Goal: Task Accomplishment & Management: Use online tool/utility

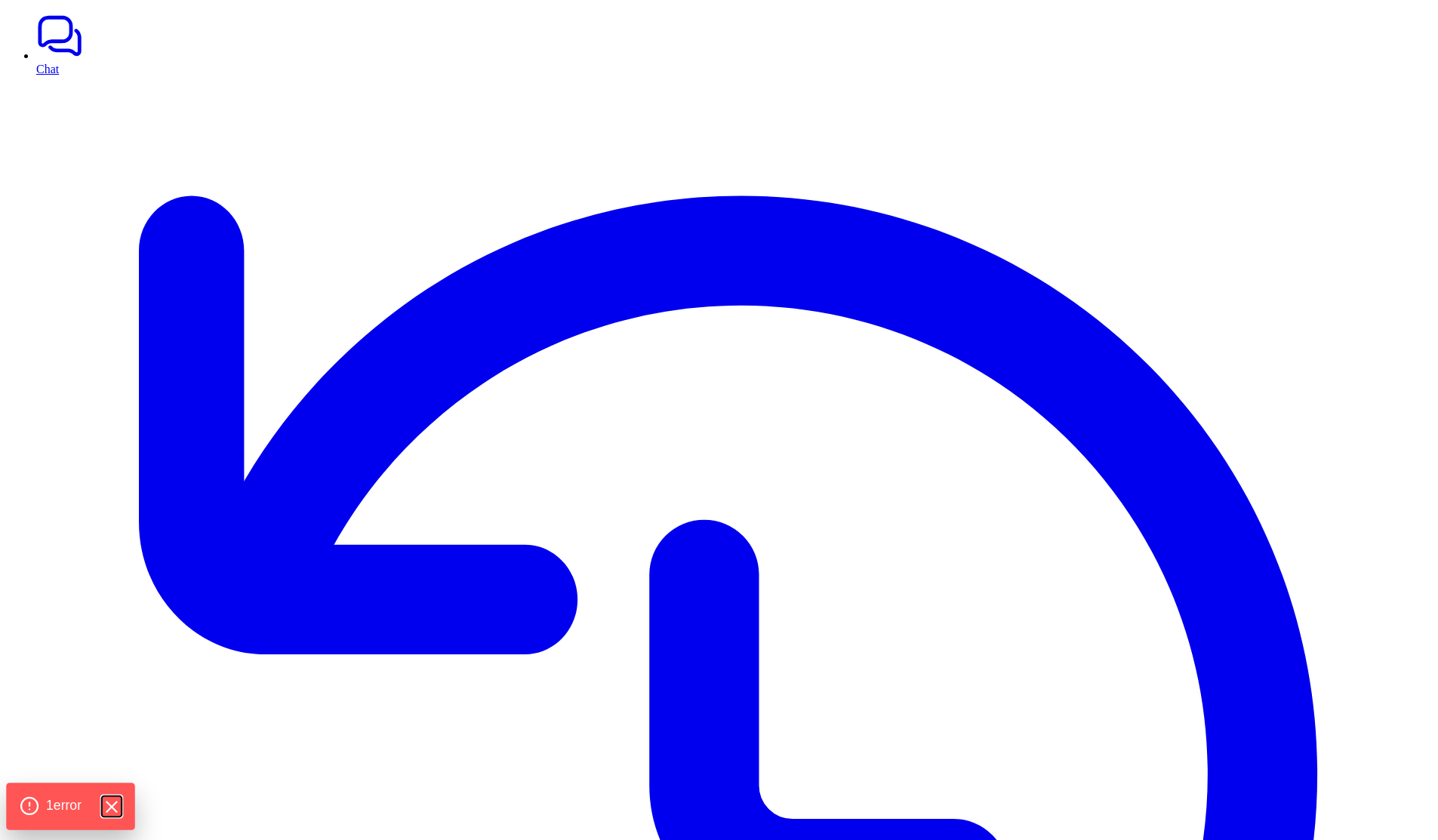
click at [114, 804] on icon "Hide Errors" at bounding box center [111, 806] width 10 height 10
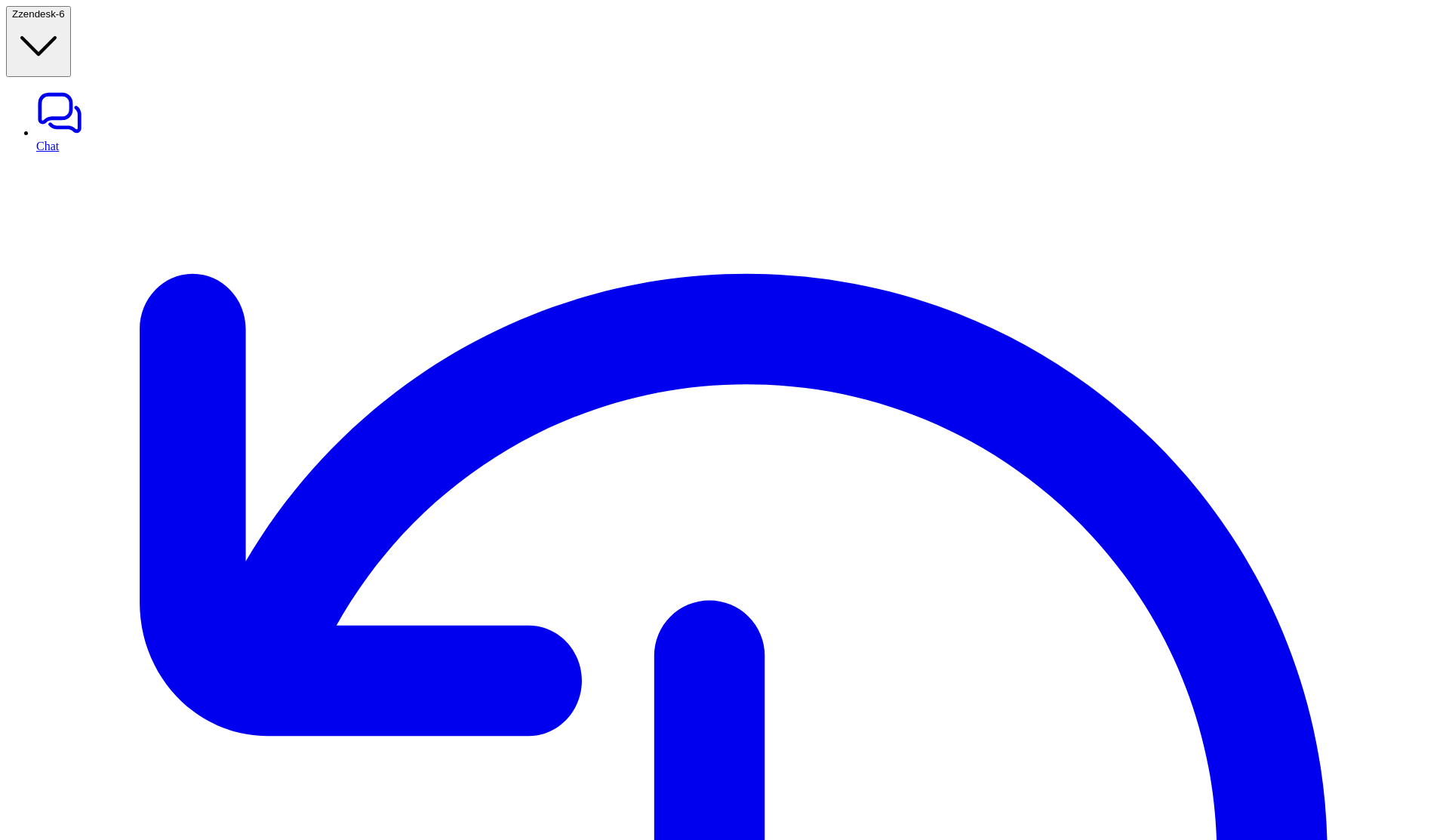
type textarea "**********"
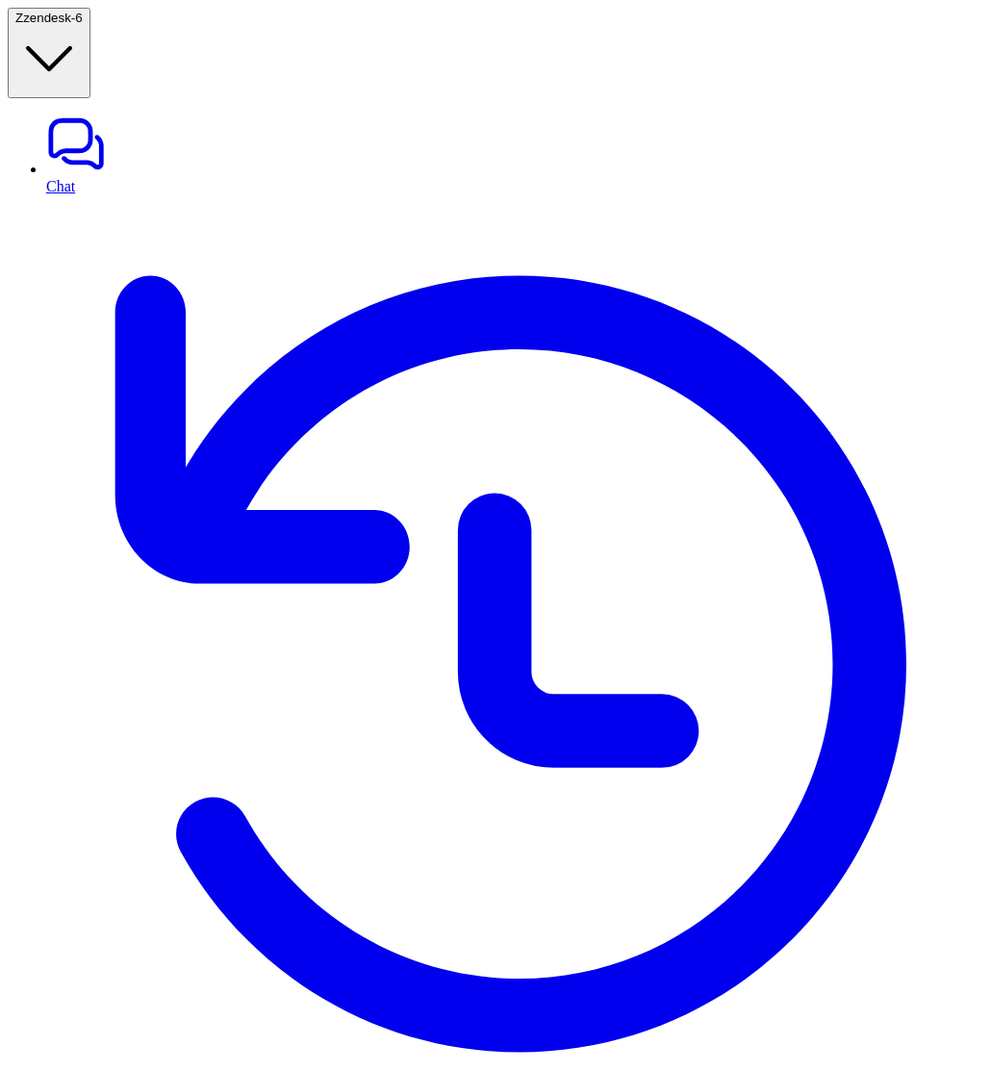
drag, startPoint x: 307, startPoint y: 112, endPoint x: 403, endPoint y: 112, distance: 96.2
click at [83, 25] on span "zendesk-6" at bounding box center [53, 18] width 60 height 14
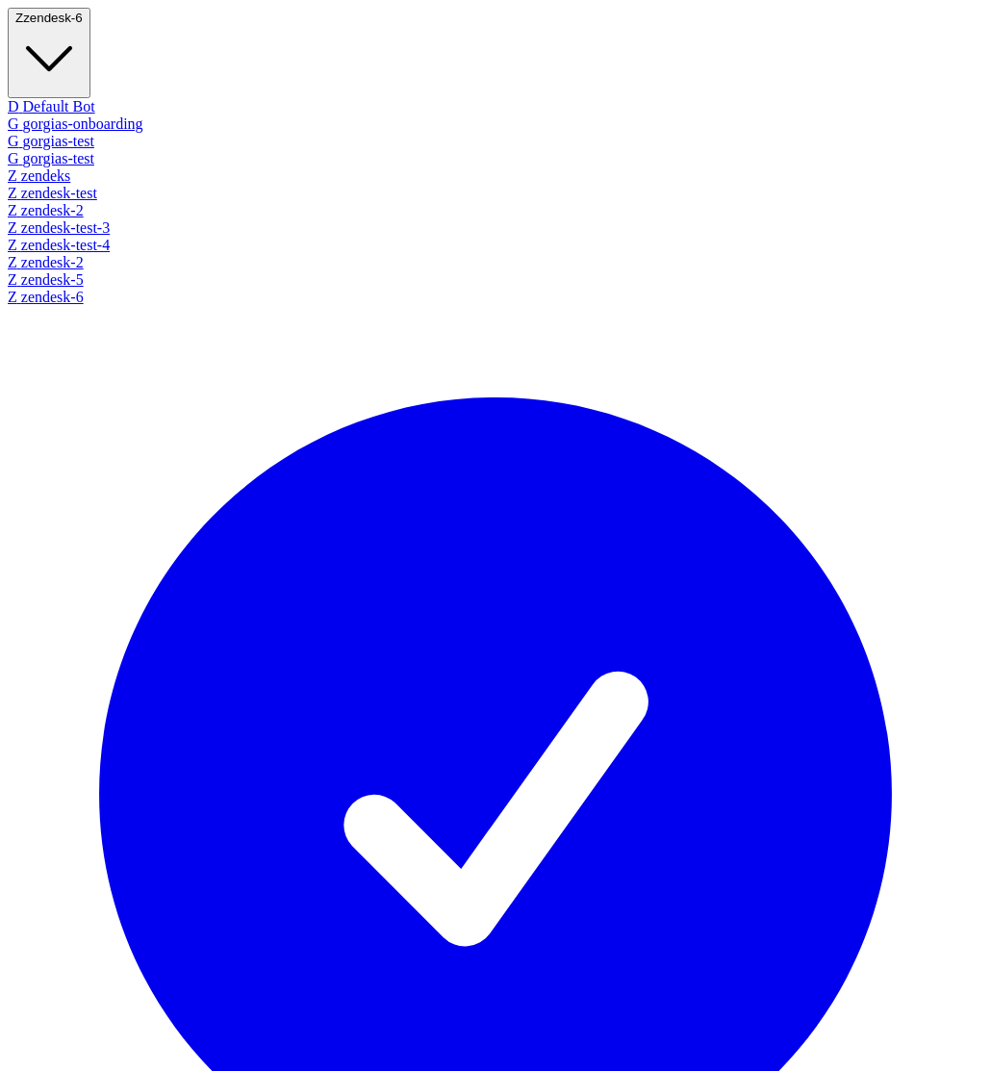
scroll to position [269, 0]
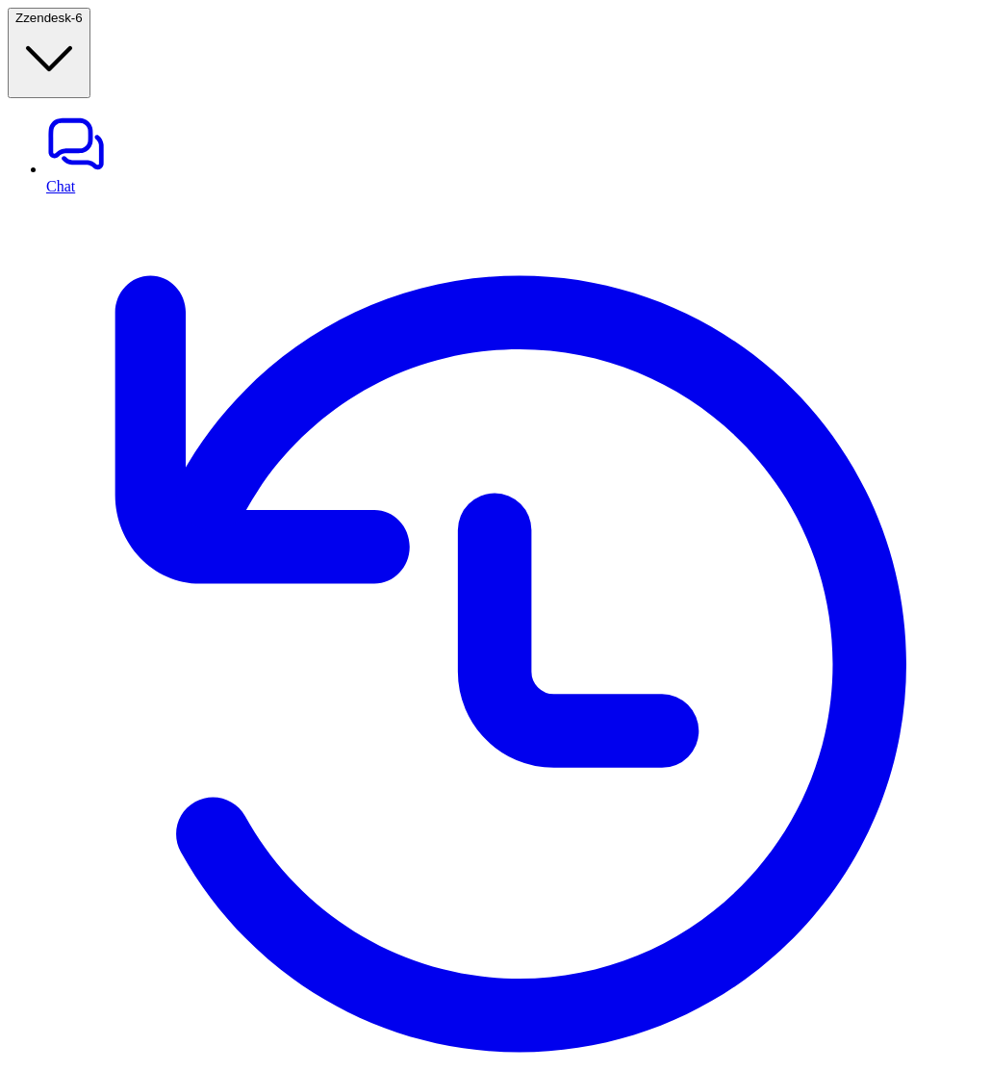
type input "**********"
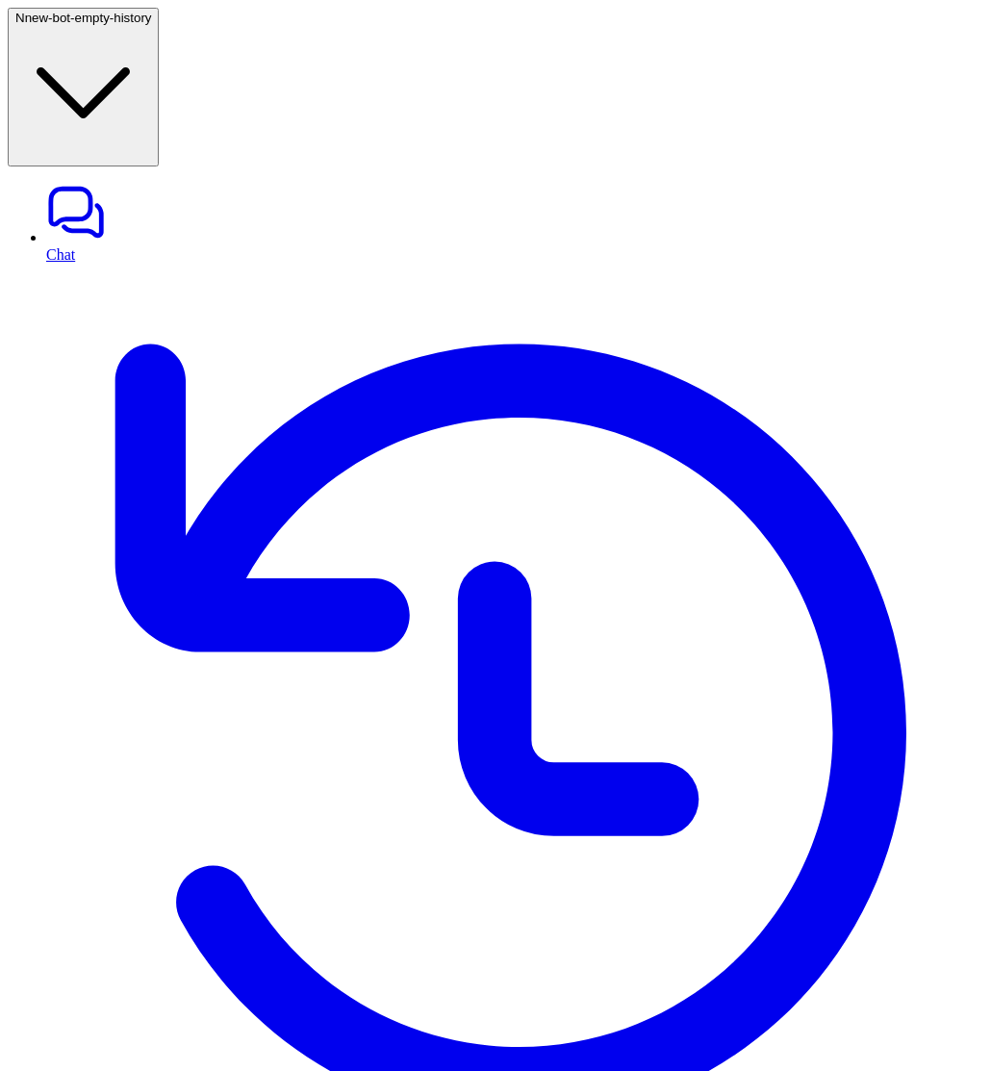
type textarea "**********"
click at [65, 264] on link "History" at bounding box center [514, 742] width 937 height 957
drag, startPoint x: 488, startPoint y: 516, endPoint x: 772, endPoint y: 546, distance: 285.4
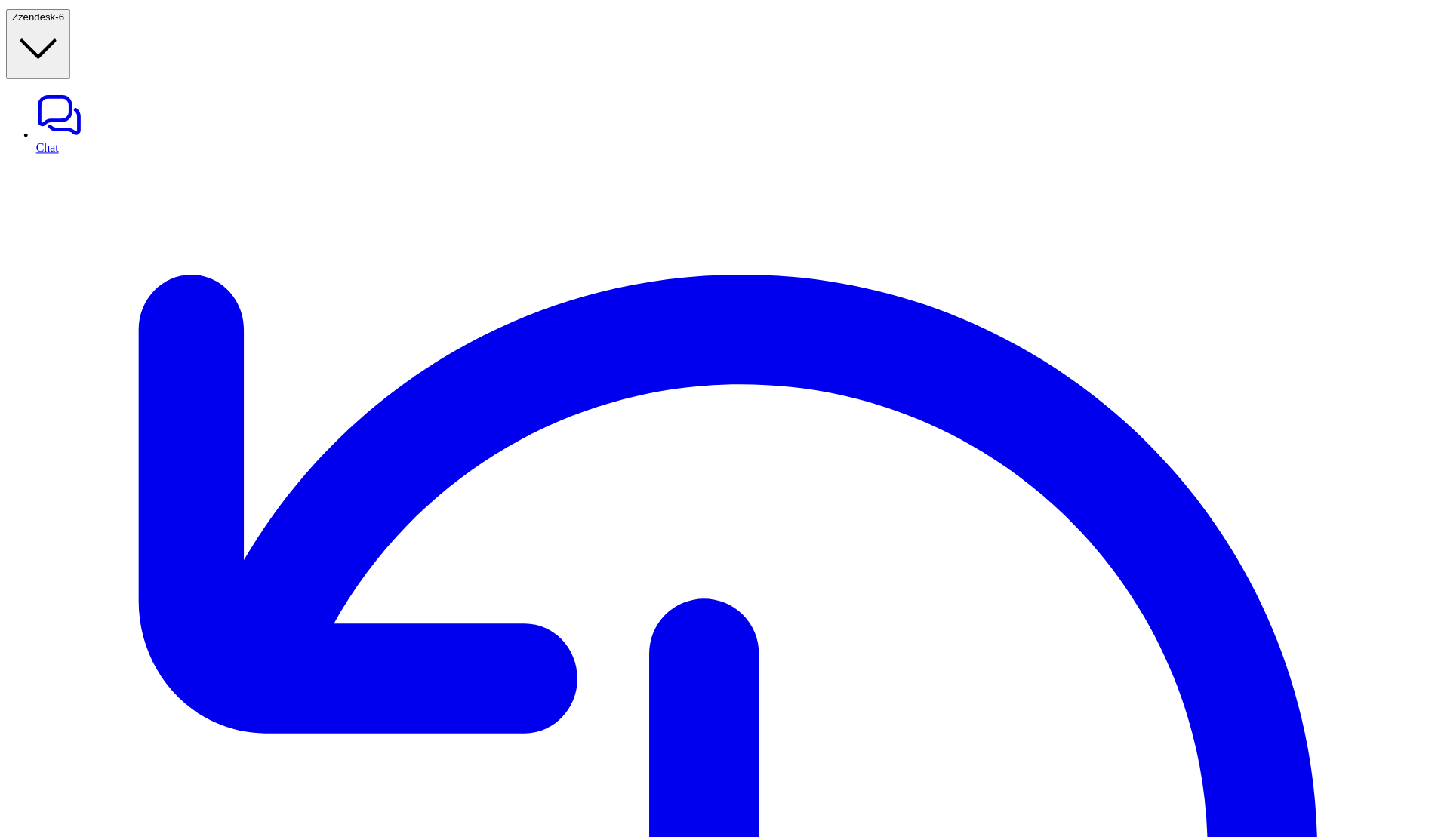
scroll to position [54, 0]
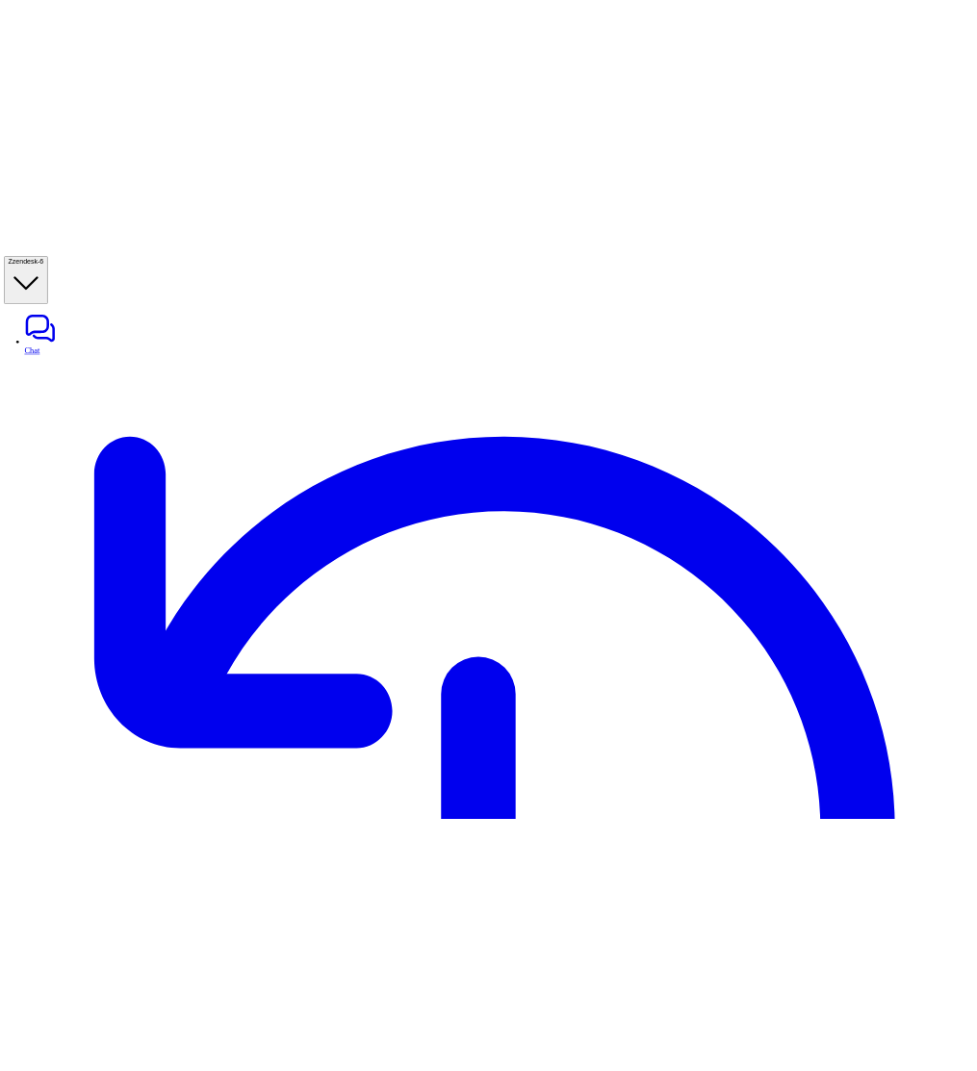
scroll to position [69, 0]
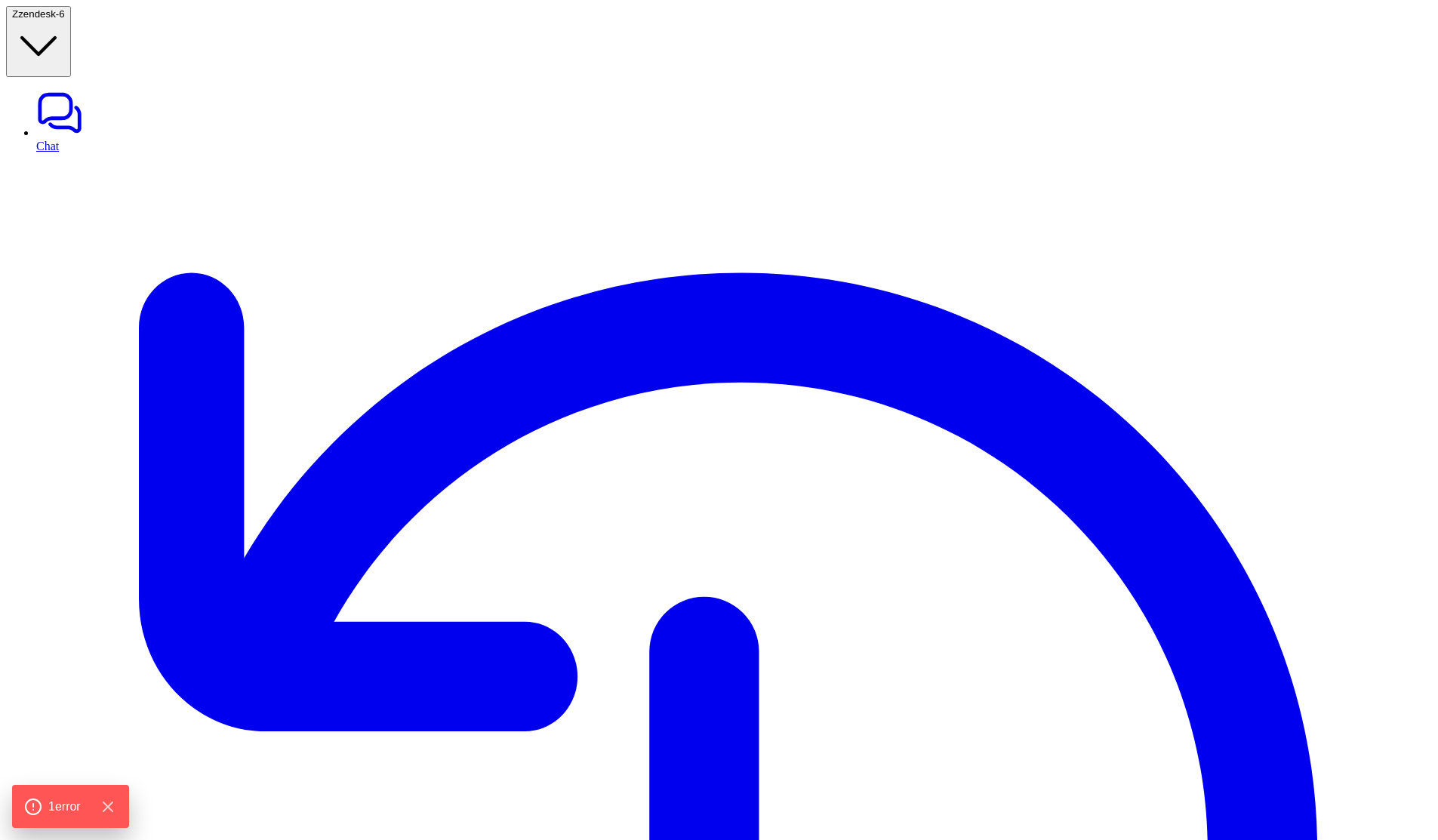
click at [116, 803] on icon "Hide Errors" at bounding box center [111, 806] width 10 height 10
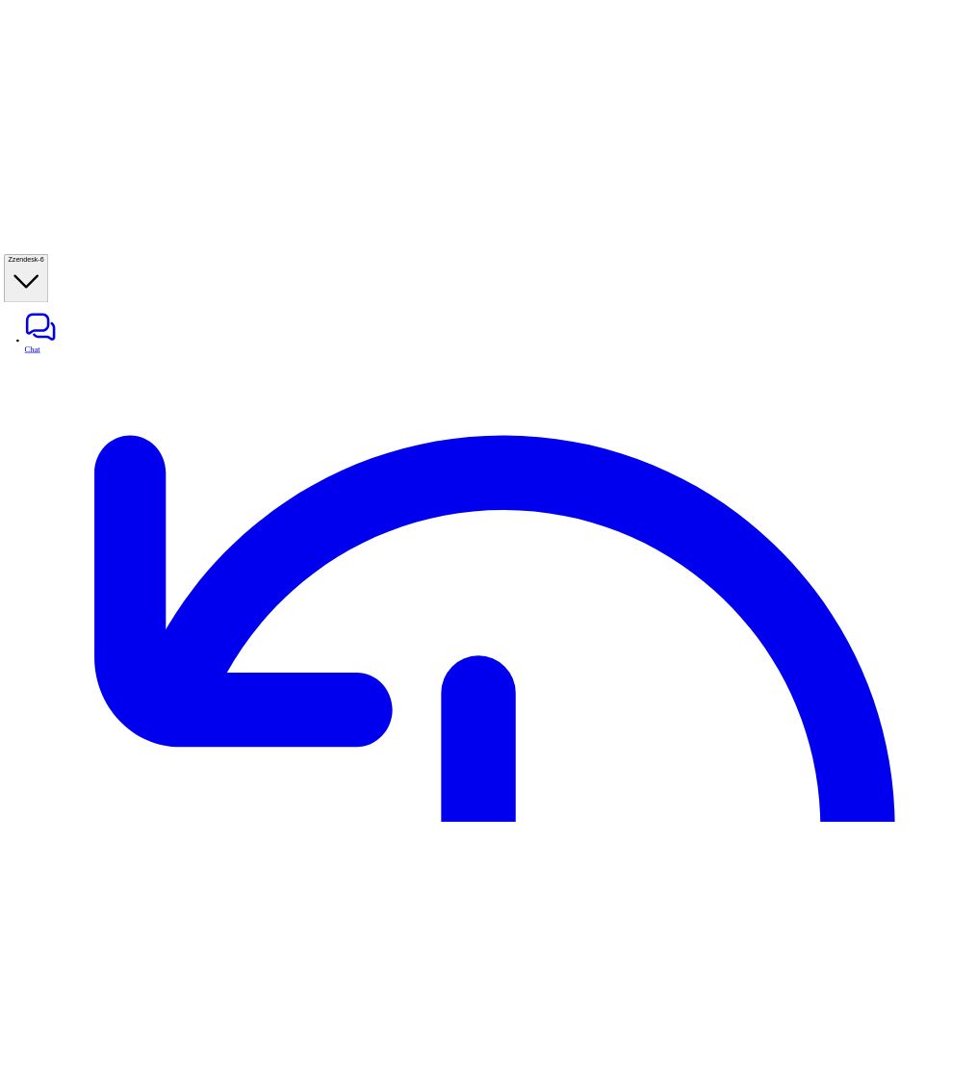
scroll to position [0, 220]
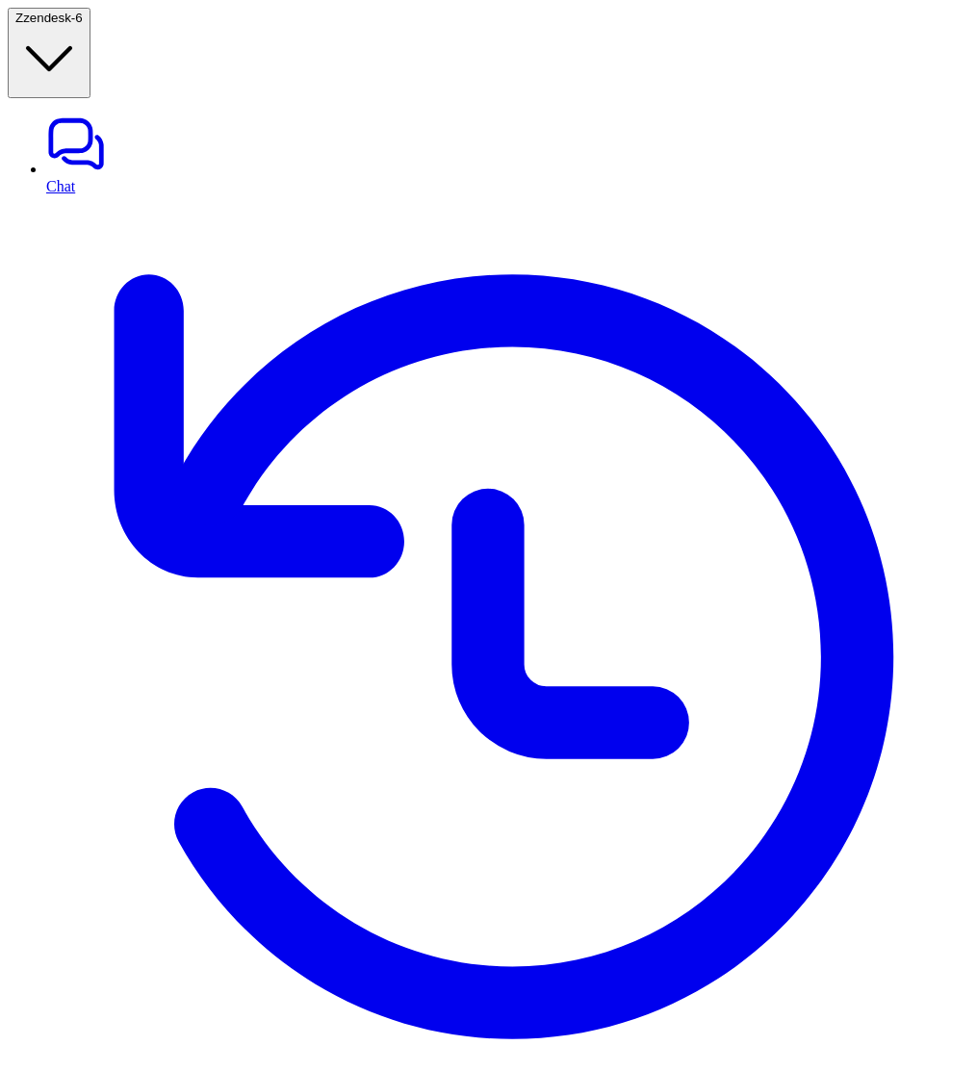
scroll to position [0, 772]
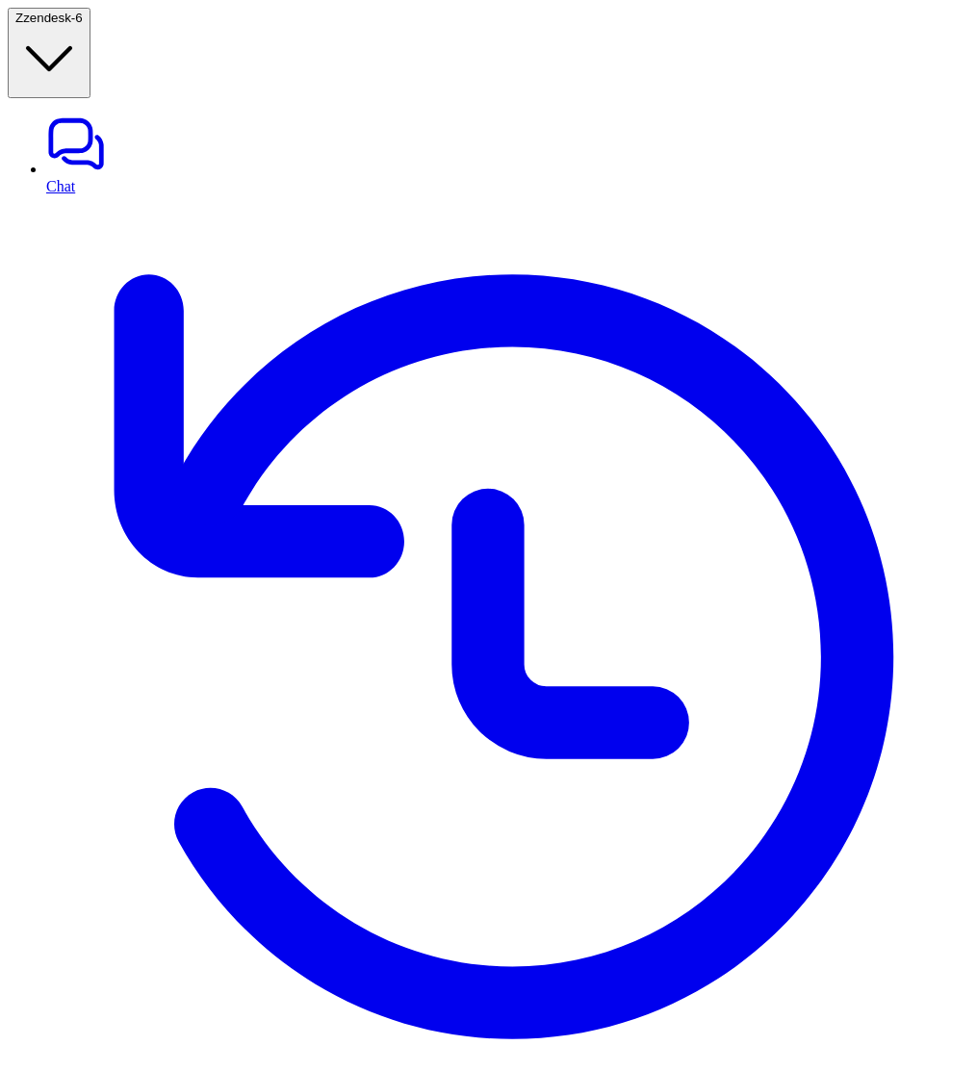
scroll to position [0, 519]
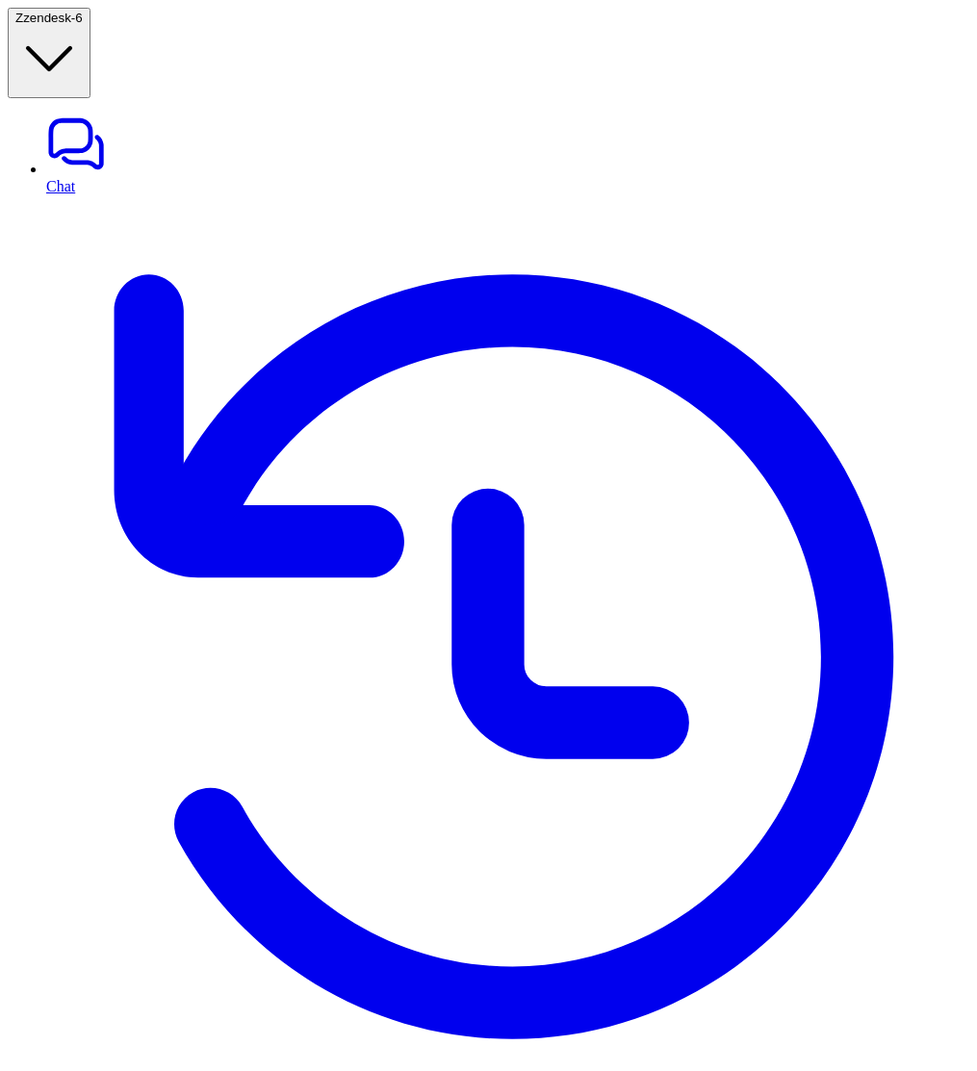
scroll to position [0, 138]
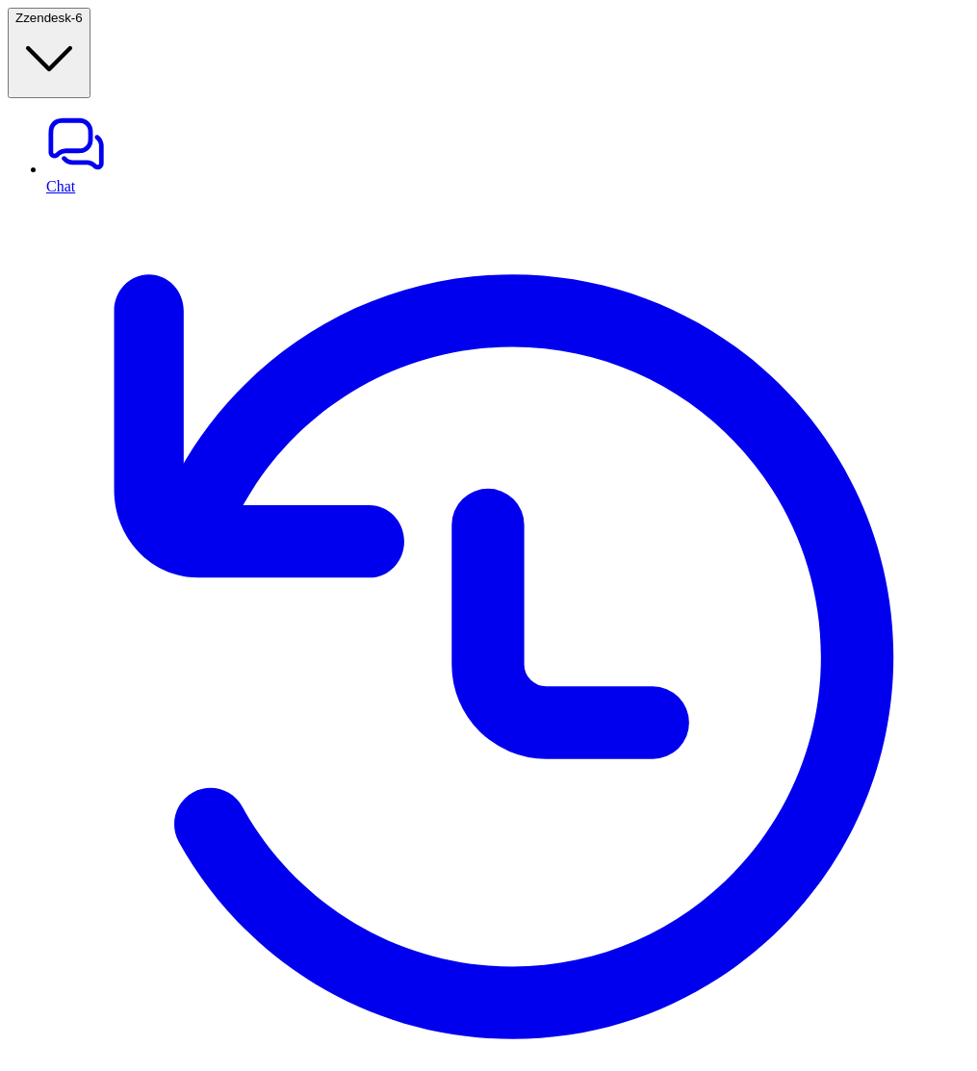
scroll to position [0, 528]
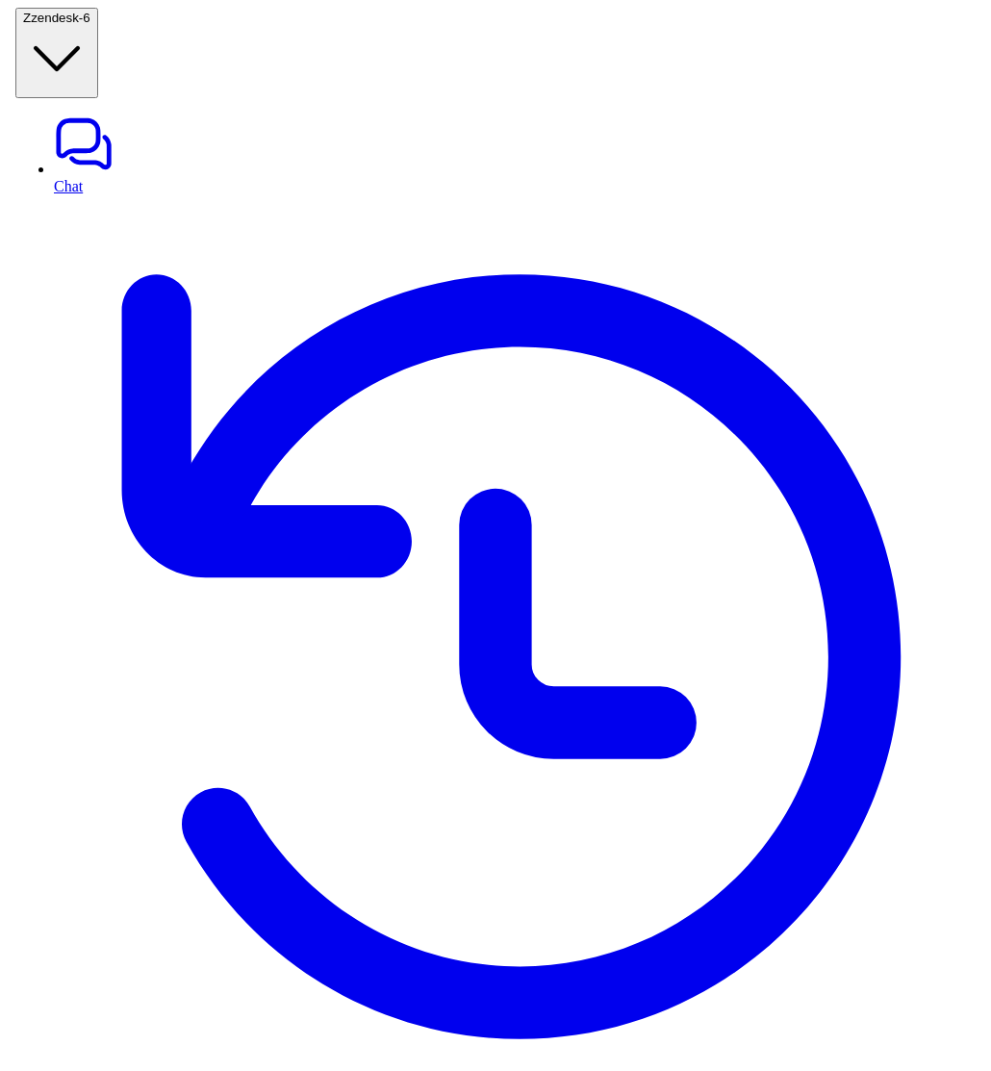
scroll to position [0, 0]
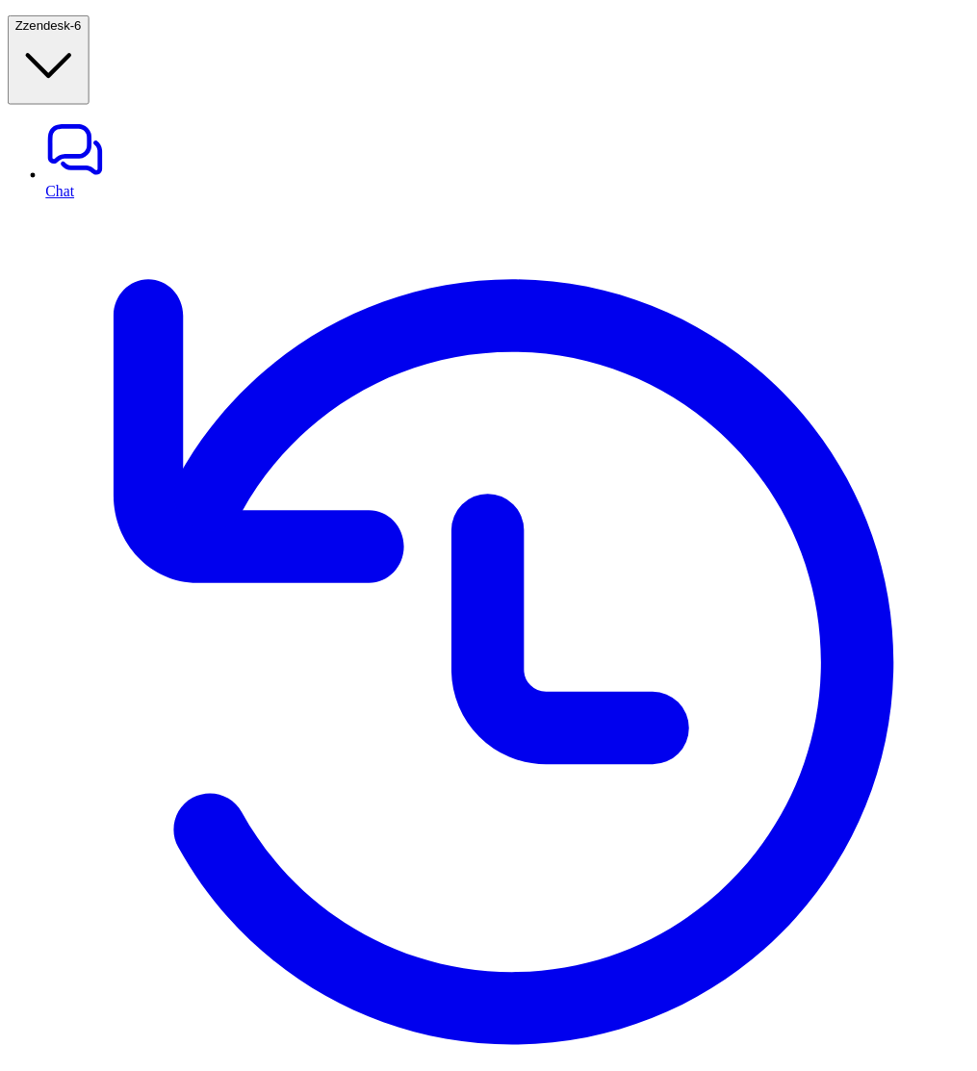
scroll to position [436, 0]
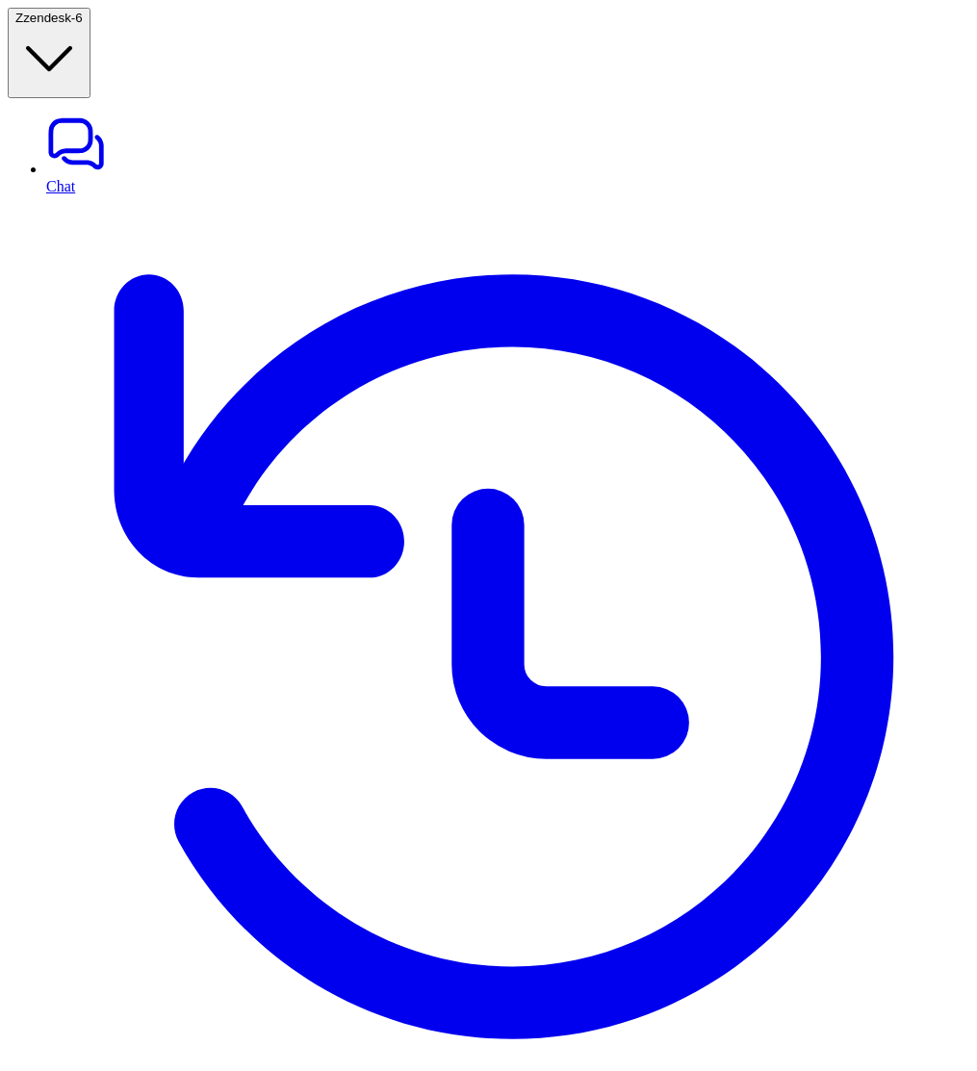
scroll to position [0, 772]
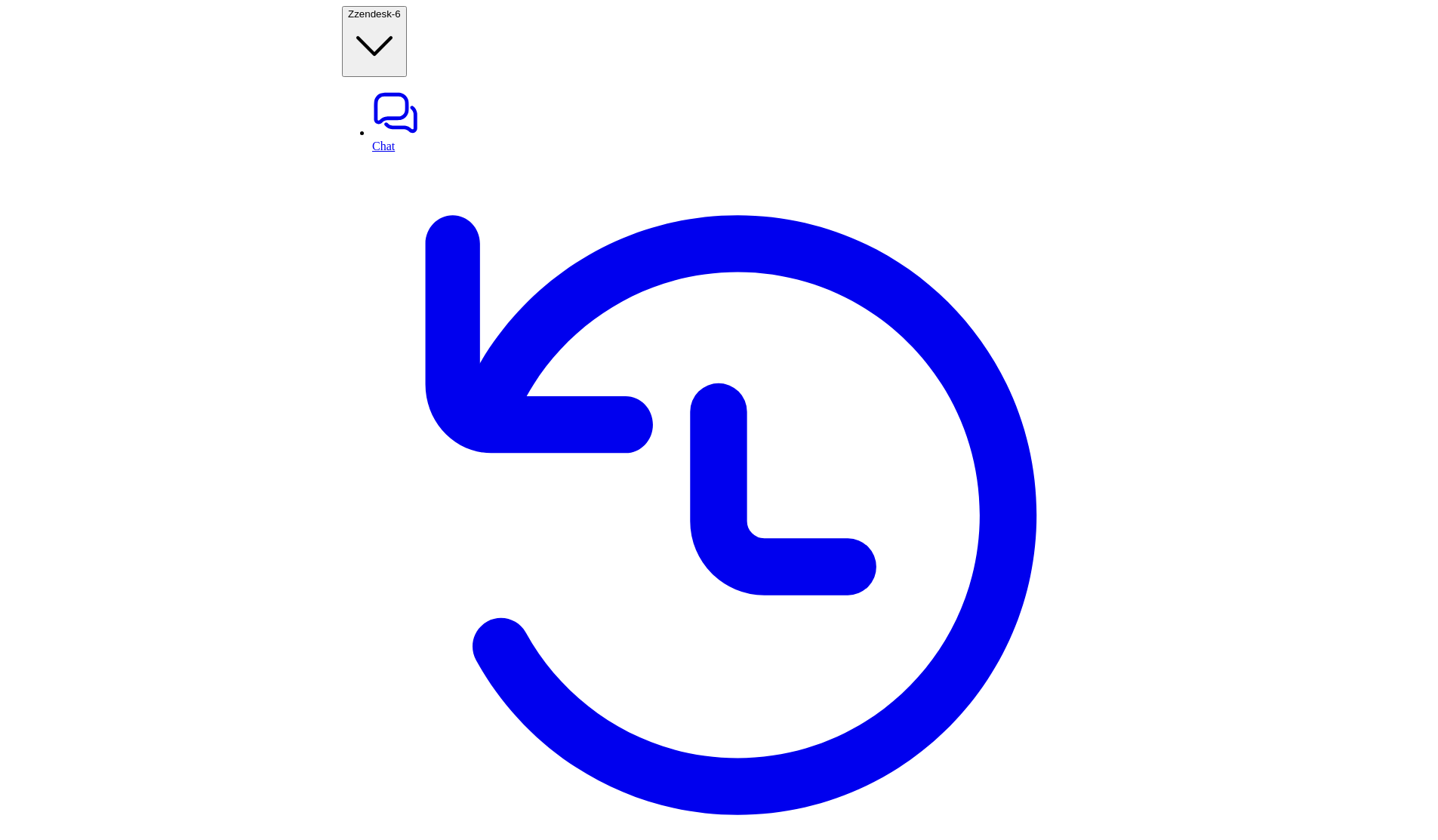
scroll to position [0, 0]
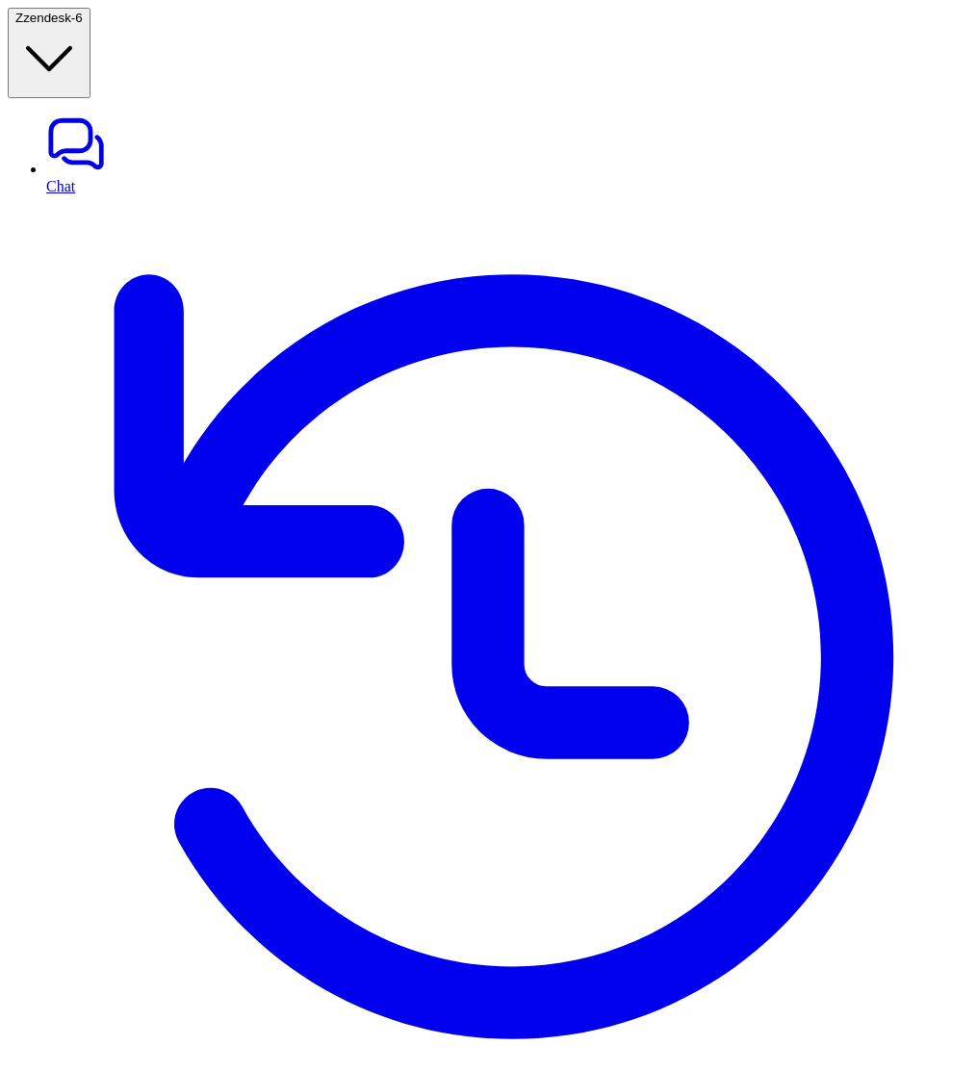
type input "*********"
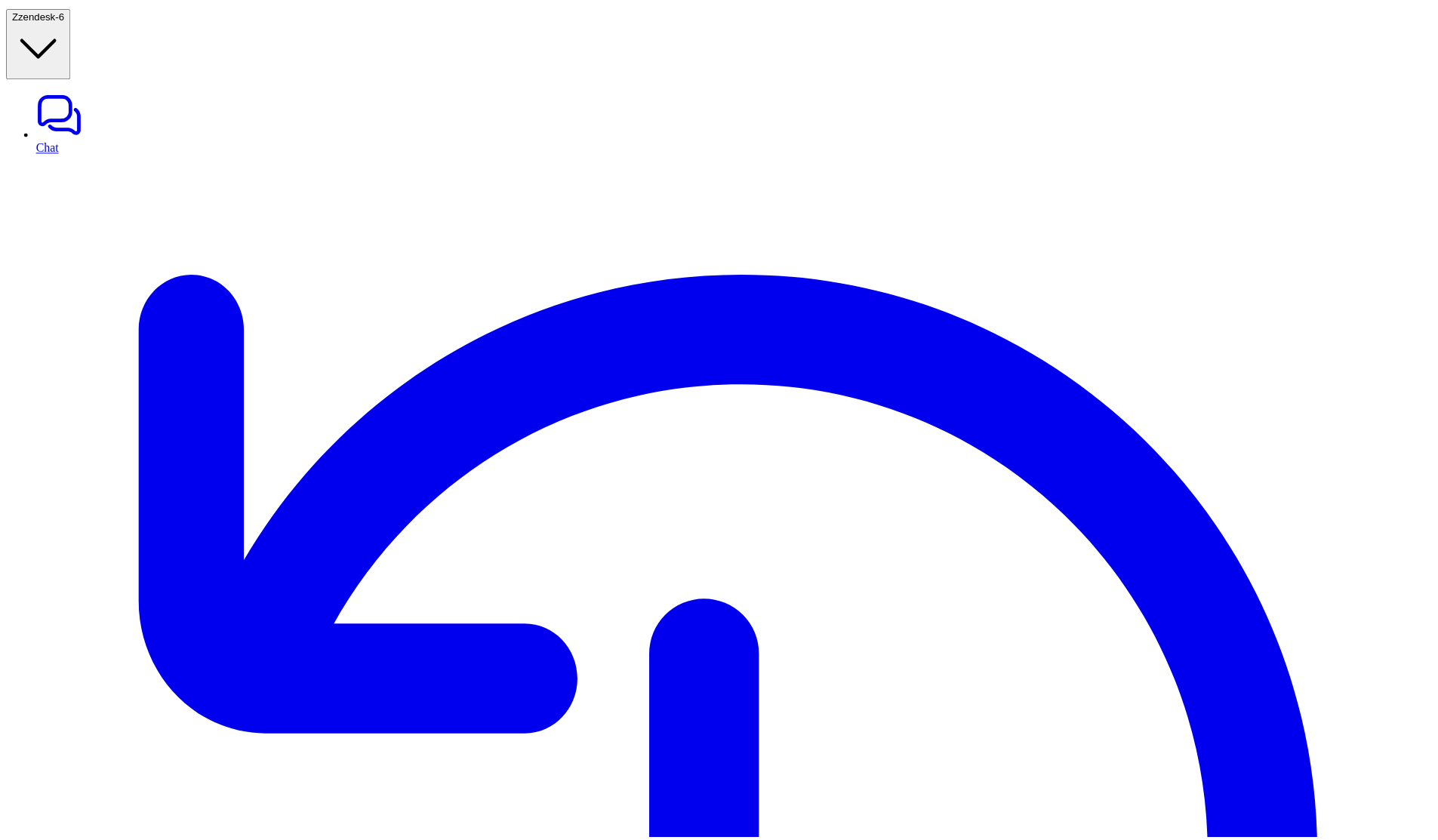
scroll to position [54, 0]
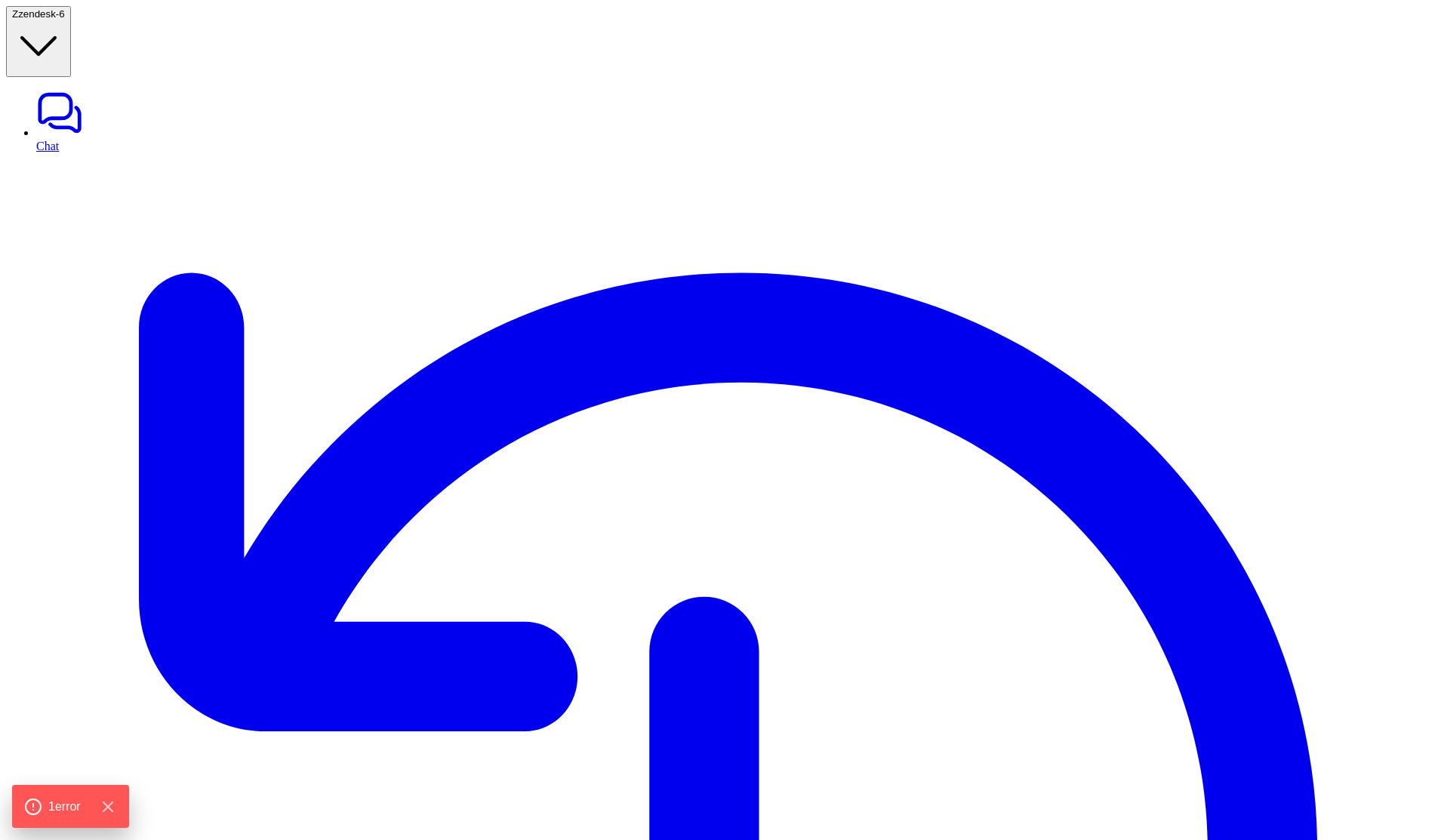
click at [64, 793] on div "1 error" at bounding box center [71, 806] width 129 height 47
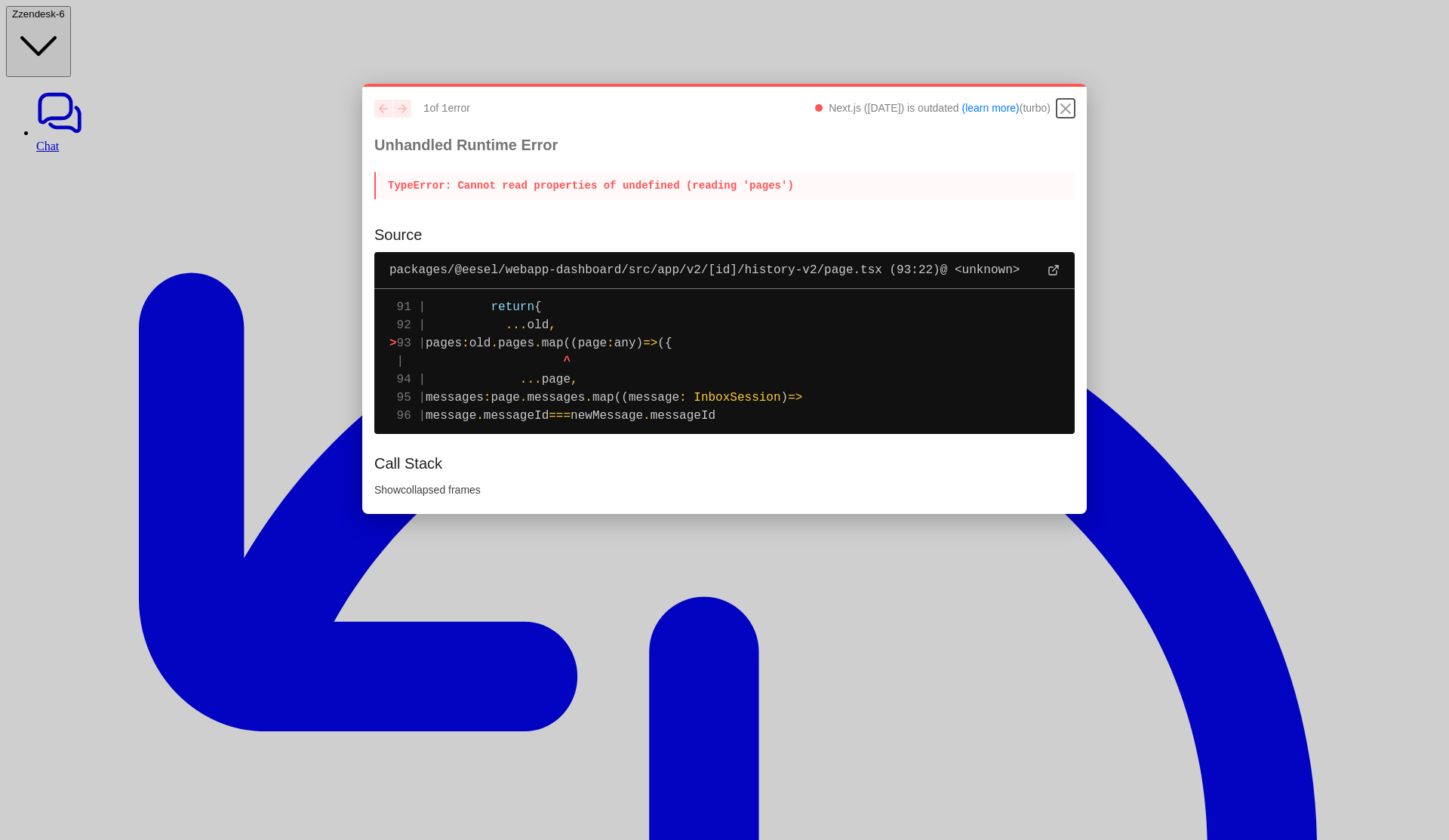
click at [1065, 107] on icon "Close" at bounding box center [1065, 108] width 18 height 18
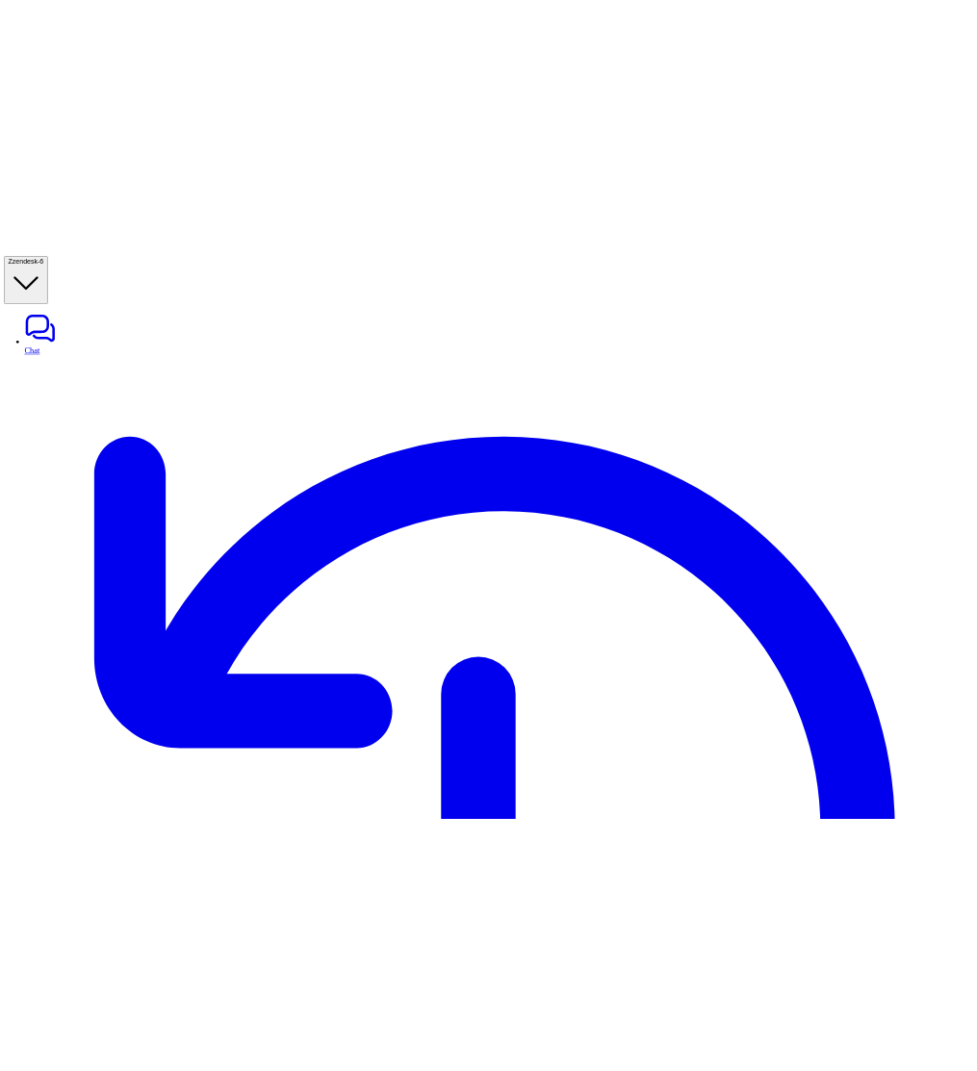
scroll to position [69, 0]
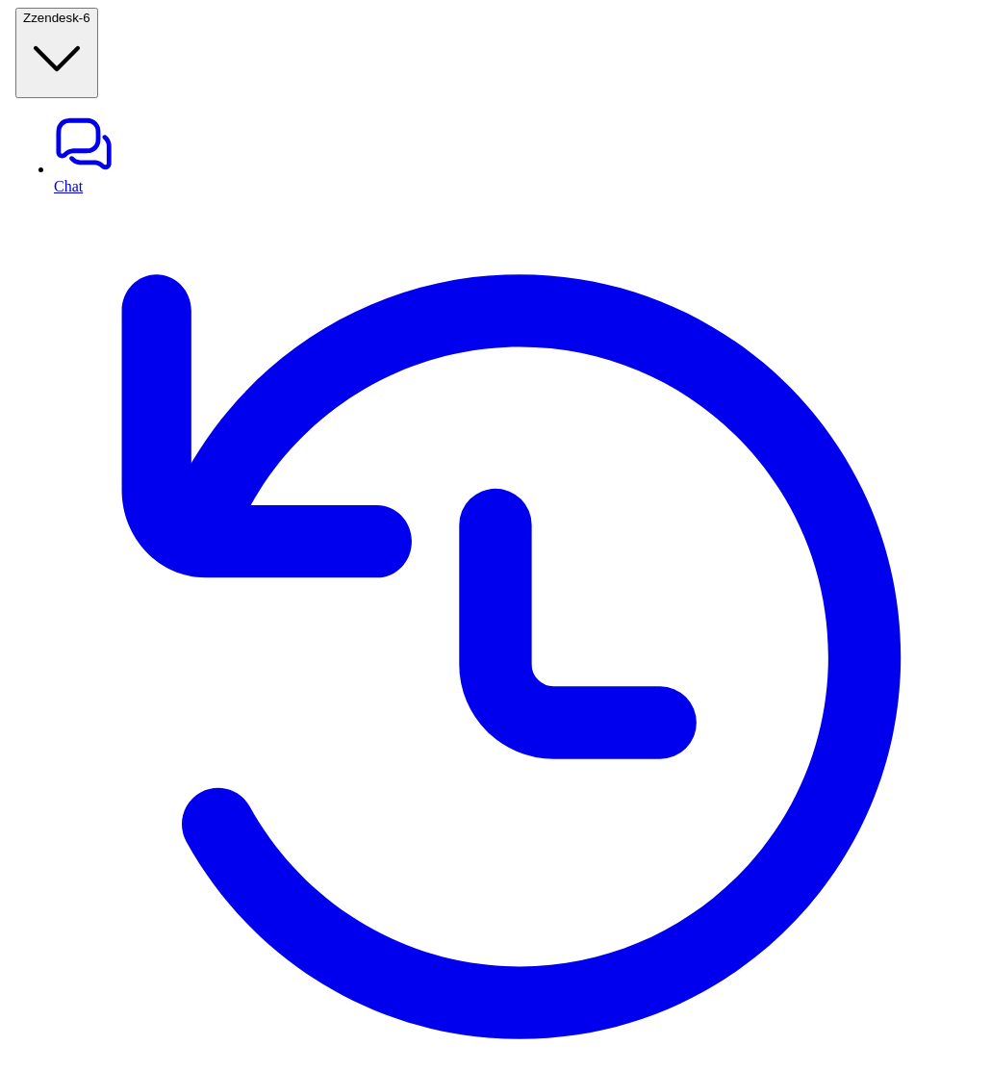
scroll to position [0, 607]
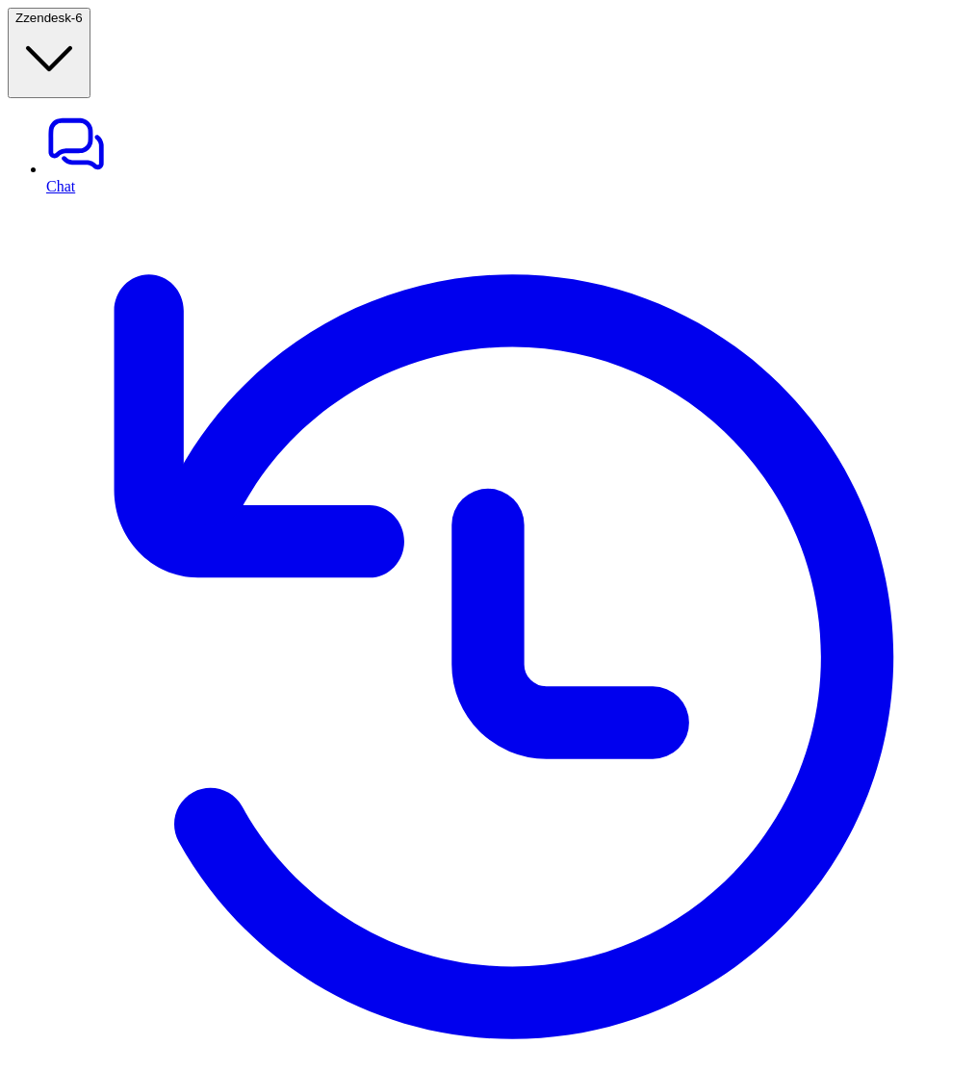
click at [96, 1007] on div "1 error" at bounding box center [90, 1028] width 164 height 60
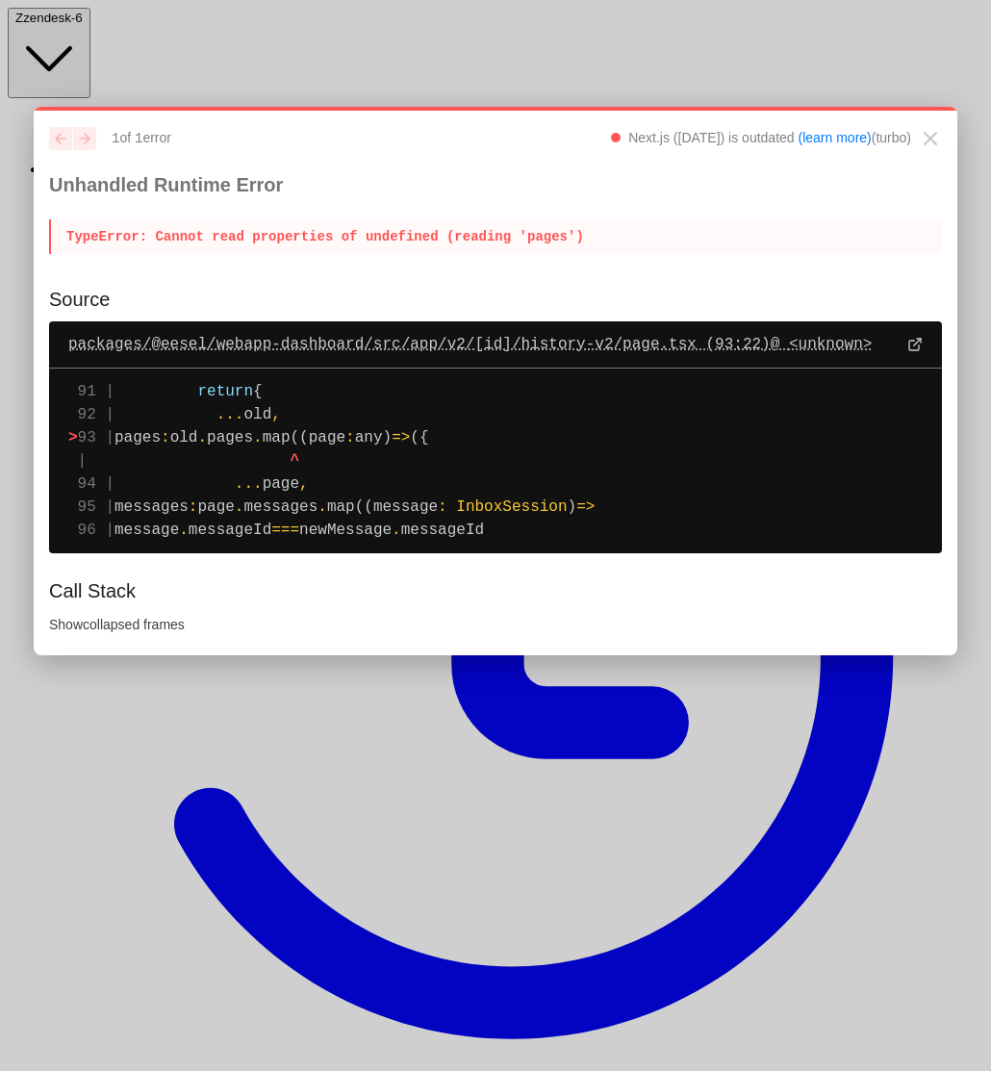
click at [506, 344] on span "packages/@eesel/webapp-dashboard/src/app/v2/[id]/history-v2/page.tsx (93:22) @ …" at bounding box center [469, 344] width 803 height 23
drag, startPoint x: 294, startPoint y: 463, endPoint x: 589, endPoint y: 458, distance: 294.5
click at [589, 458] on pre "91 | return { 92 | ... old , > 93 | pages : old . pages . map((page : any) => (…" at bounding box center [495, 461] width 893 height 185
